Goal: Check status: Check status

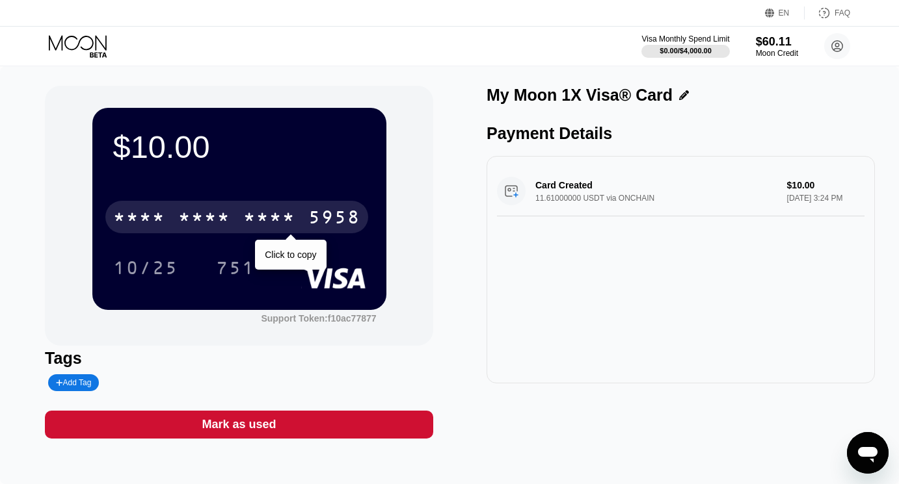
click at [315, 218] on div "5958" at bounding box center [334, 219] width 52 height 21
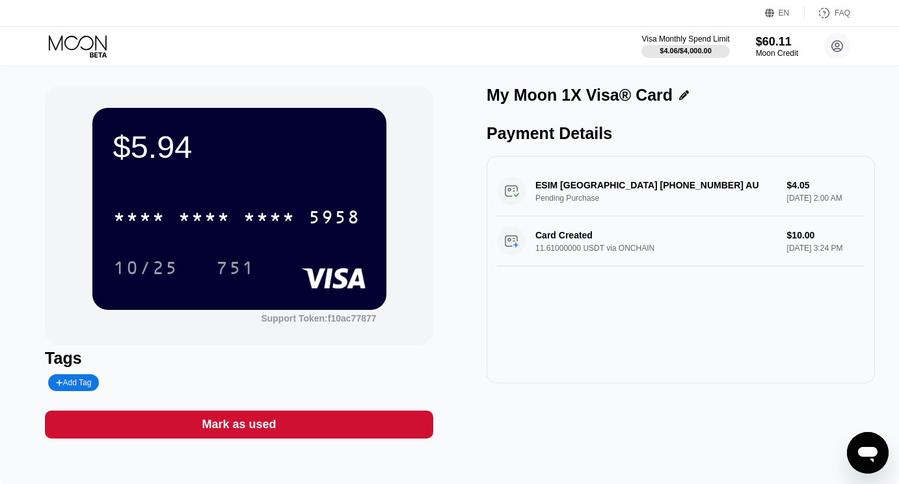
click at [267, 179] on div "$5.94 * * * * * * * * * * * * 5958 10/25 751" at bounding box center [239, 209] width 294 height 202
click at [273, 217] on div "* * * *" at bounding box center [269, 219] width 52 height 21
click at [627, 334] on div "ESIM AUSTRALIA +6100000000 AU Pending Purchase $4.05 Aug 22, 2025 2:00 AM Card …" at bounding box center [680, 270] width 388 height 228
click at [73, 36] on icon at bounding box center [79, 46] width 60 height 23
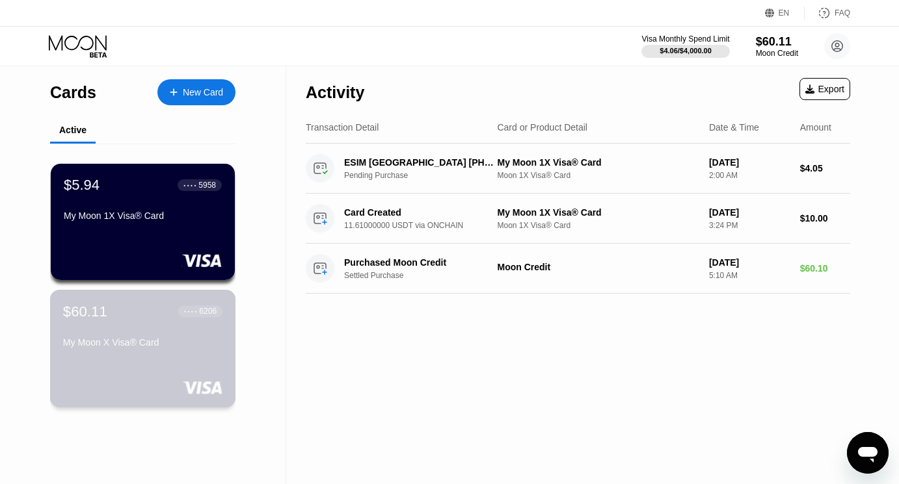
click at [120, 348] on div "My Moon X Visa® Card" at bounding box center [142, 342] width 159 height 10
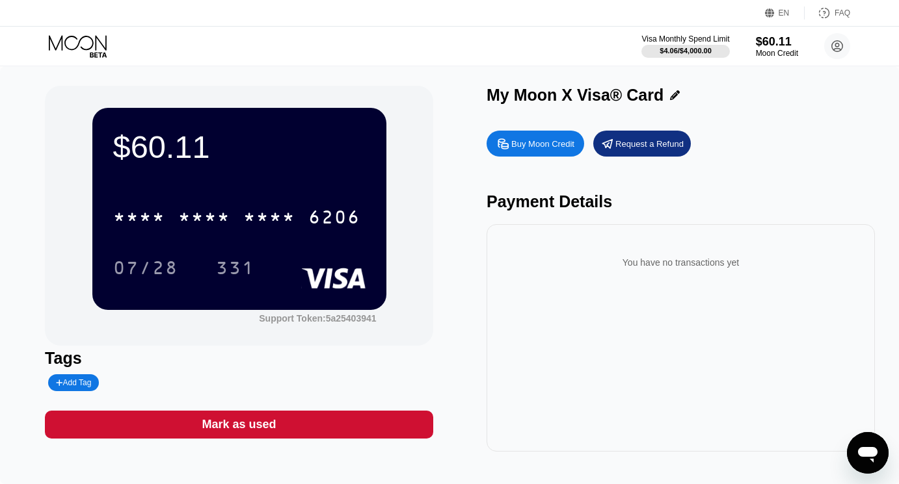
click at [74, 42] on icon at bounding box center [79, 46] width 60 height 23
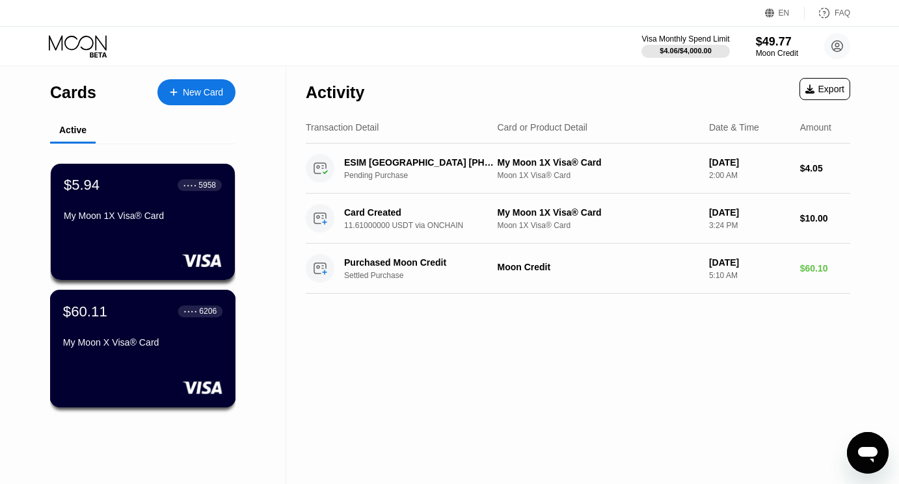
click at [112, 334] on div "$60.11 ● ● ● ● 6206 My Moon X Visa® Card" at bounding box center [142, 328] width 159 height 50
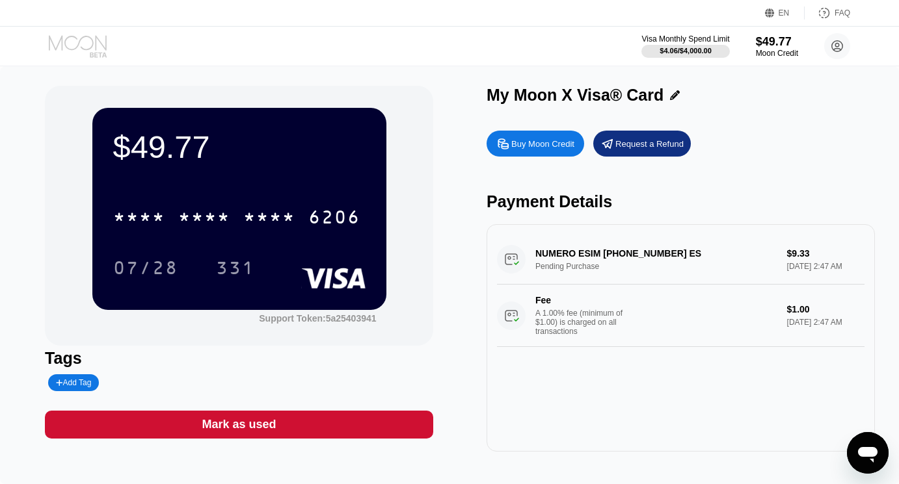
click at [72, 41] on icon at bounding box center [79, 46] width 60 height 23
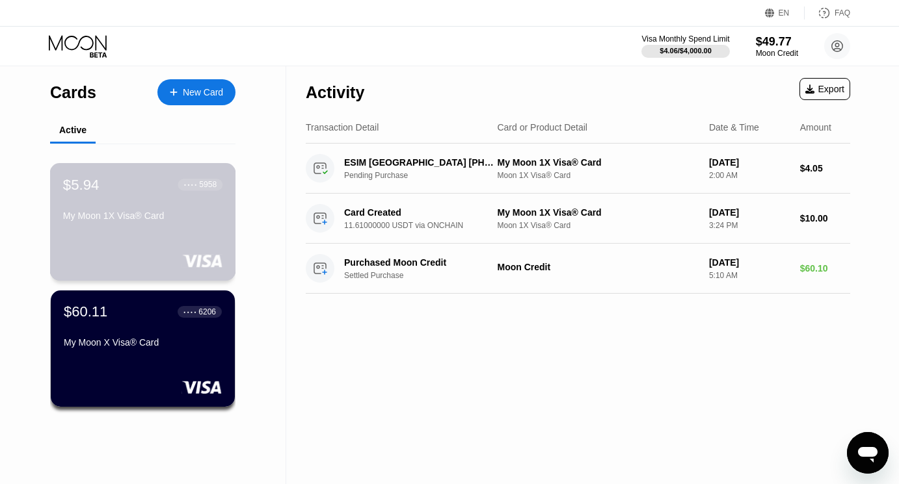
click at [129, 218] on div "My Moon 1X Visa® Card" at bounding box center [142, 216] width 159 height 10
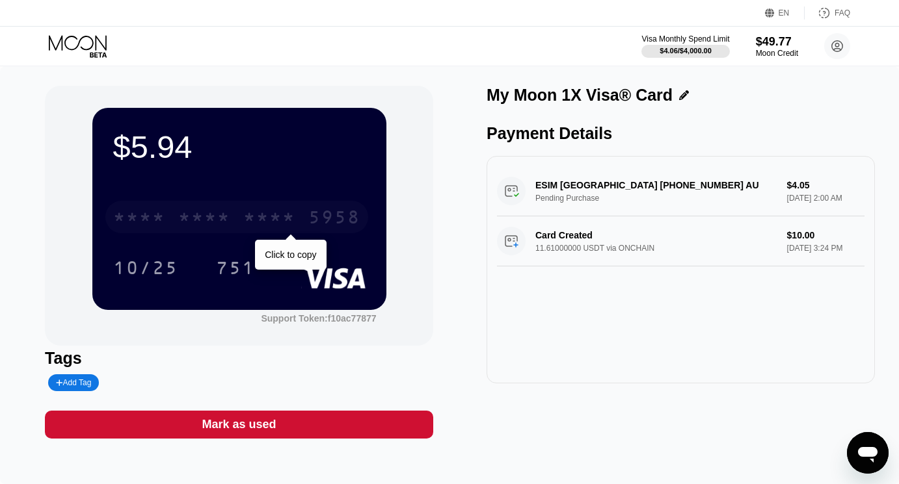
click at [129, 218] on div "* * * *" at bounding box center [139, 219] width 52 height 21
